Goal: Task Accomplishment & Management: Manage account settings

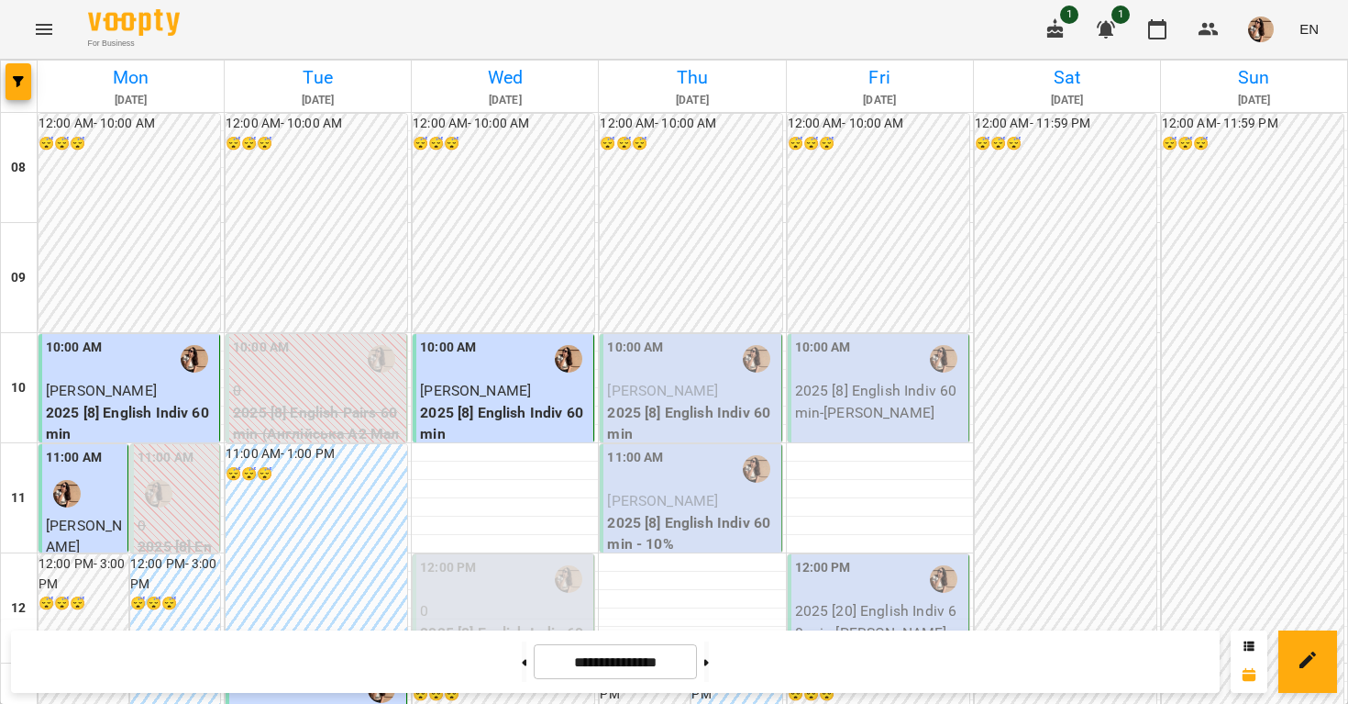
scroll to position [183, 0]
click at [601, 334] on div "10:00 AM [PERSON_NAME] 2025 [8] English Indiv 60 min" at bounding box center [691, 391] width 182 height 115
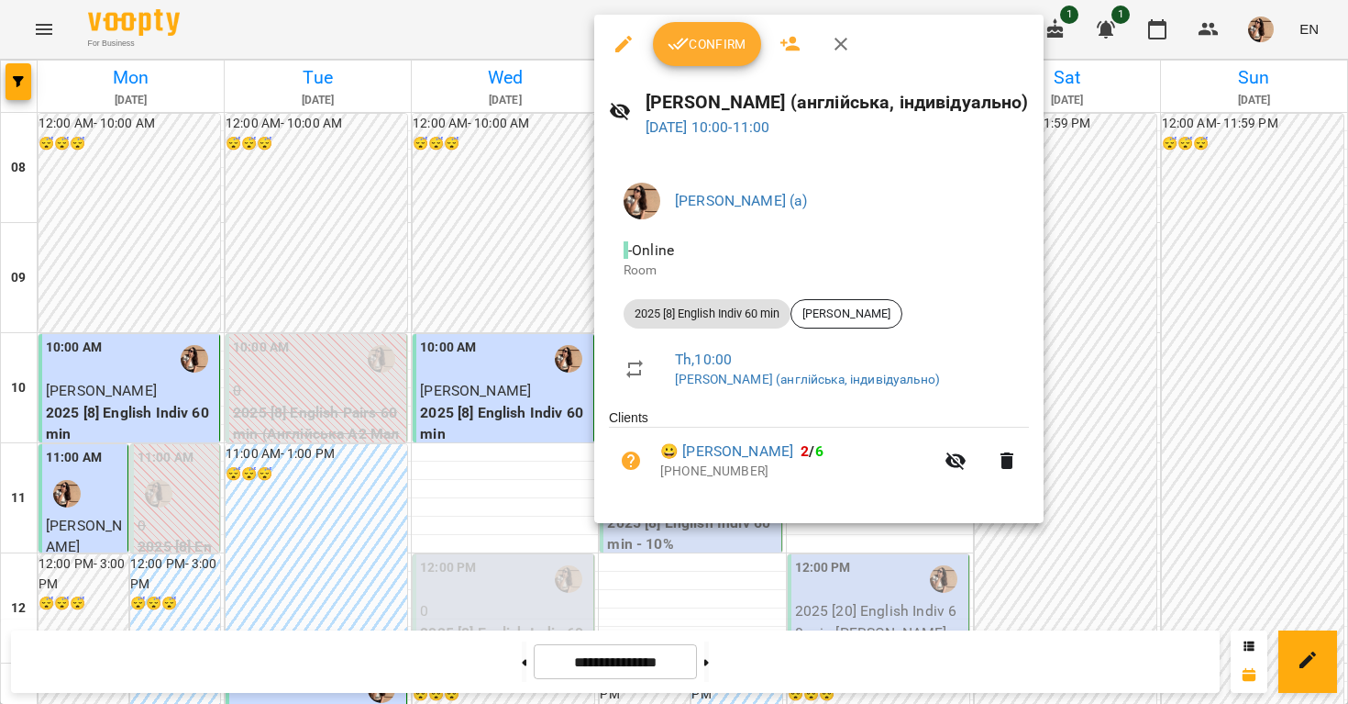
click at [737, 23] on button "Confirm" at bounding box center [707, 44] width 108 height 44
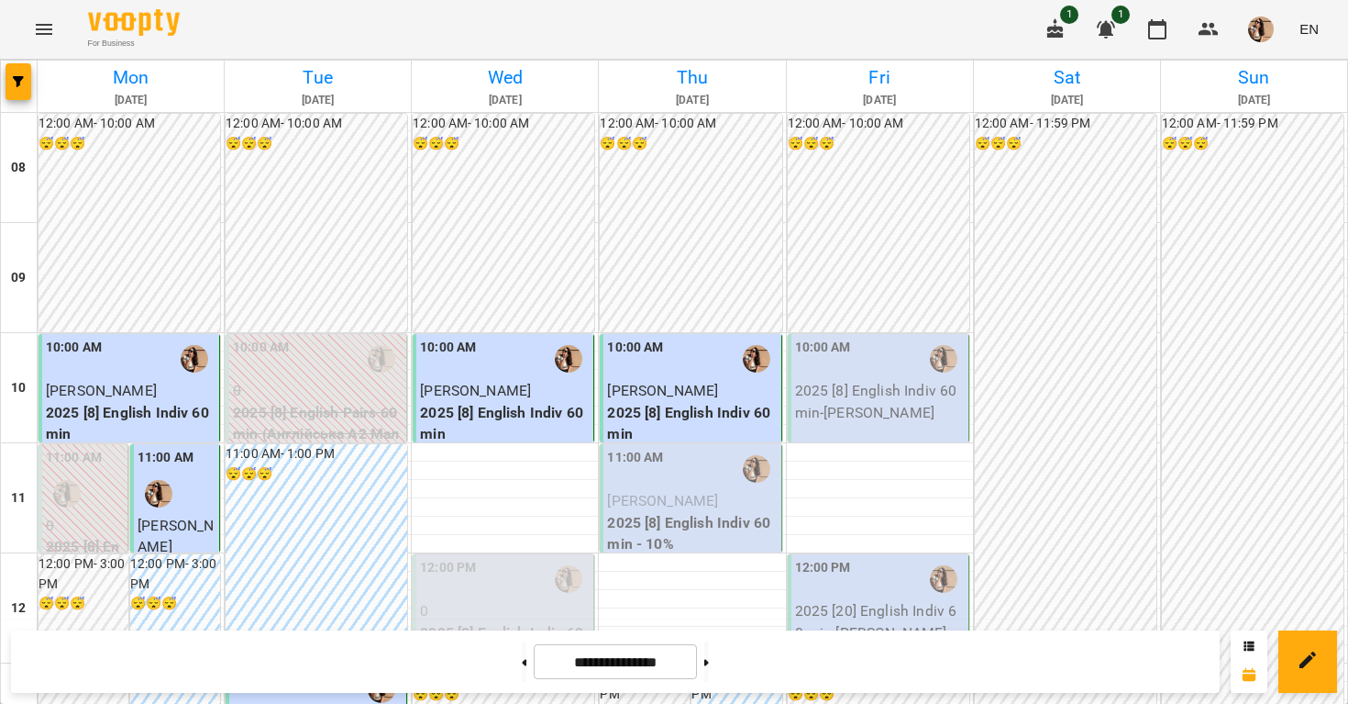
scroll to position [171, 0]
click at [709, 490] on p "[PERSON_NAME]" at bounding box center [692, 501] width 170 height 22
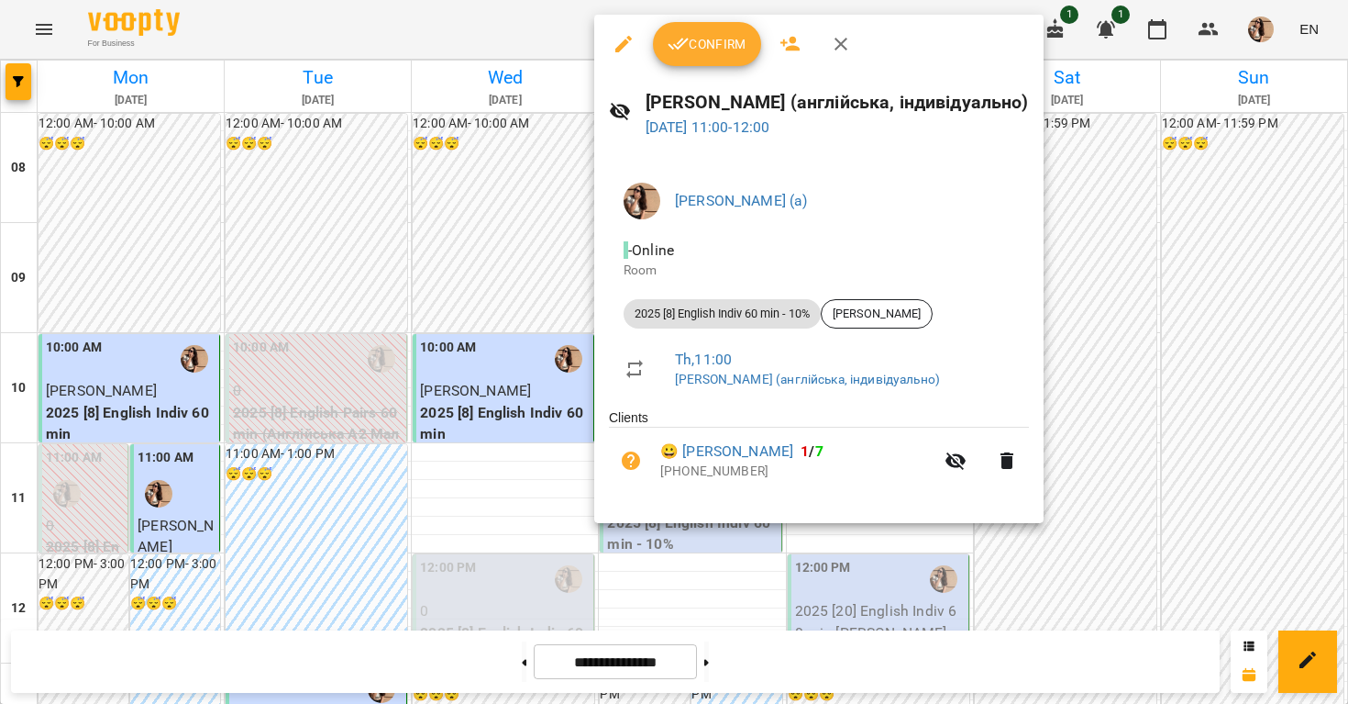
click at [700, 44] on span "Confirm" at bounding box center [707, 44] width 79 height 22
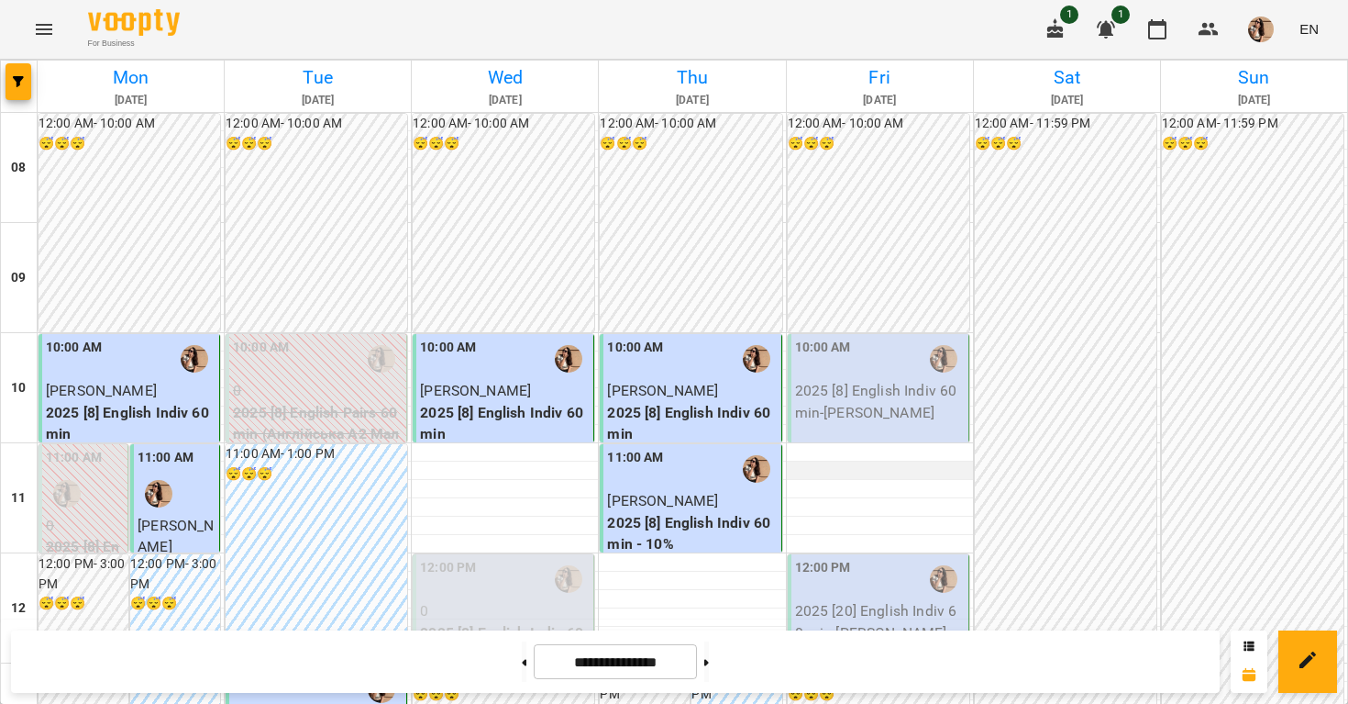
scroll to position [243, 0]
